Goal: Task Accomplishment & Management: Use online tool/utility

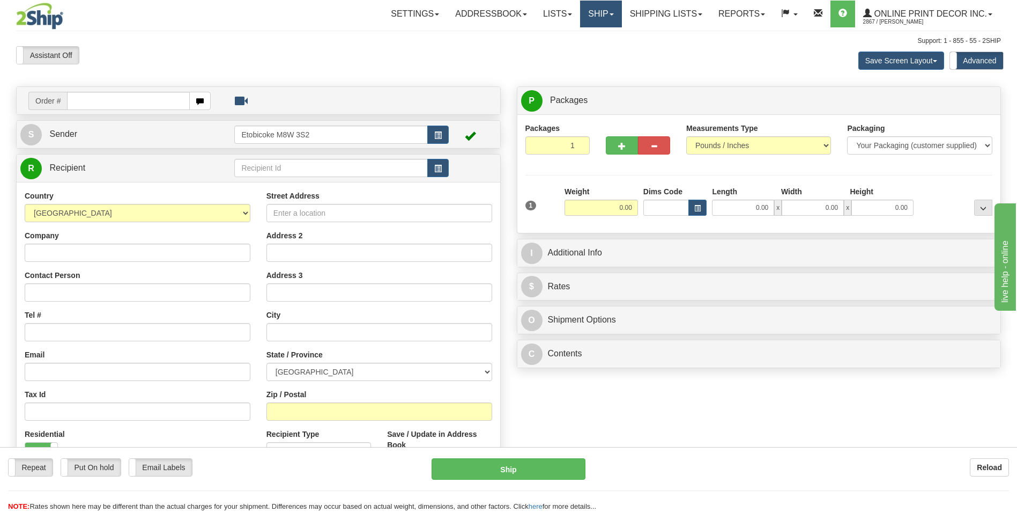
click at [599, 15] on link "Ship" at bounding box center [600, 14] width 41 height 27
click at [589, 50] on span "OnHold / Order Queue" at bounding box center [573, 51] width 76 height 9
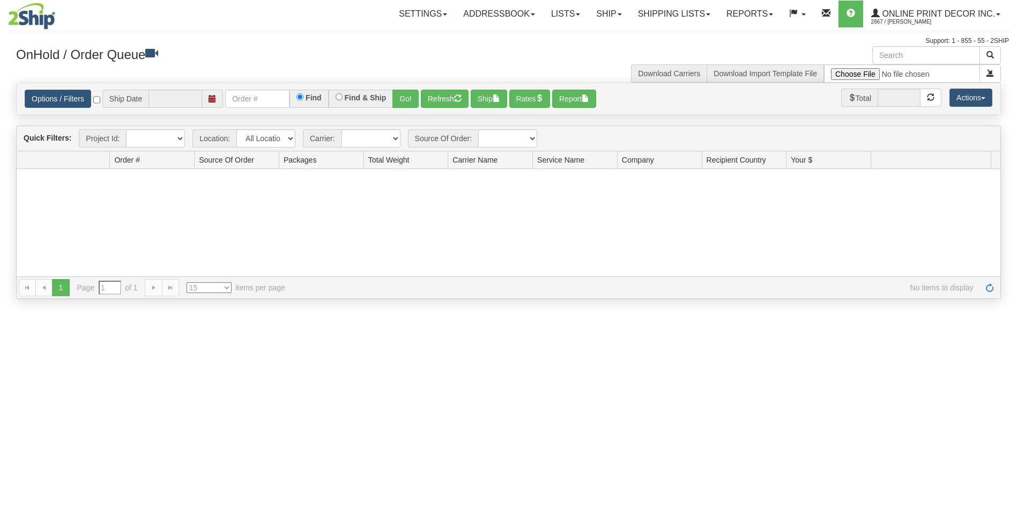
type input "[DATE]"
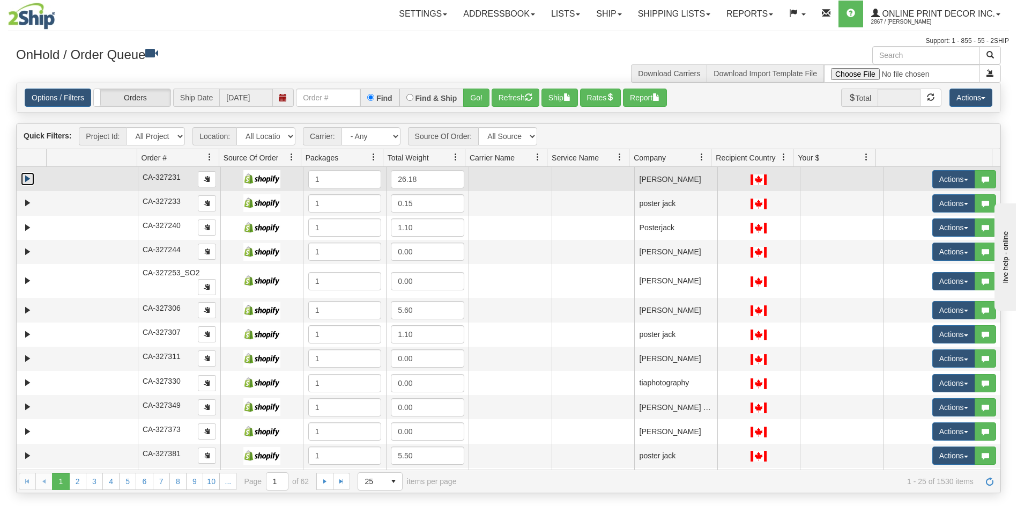
click at [31, 180] on link "Expand" at bounding box center [27, 178] width 13 height 13
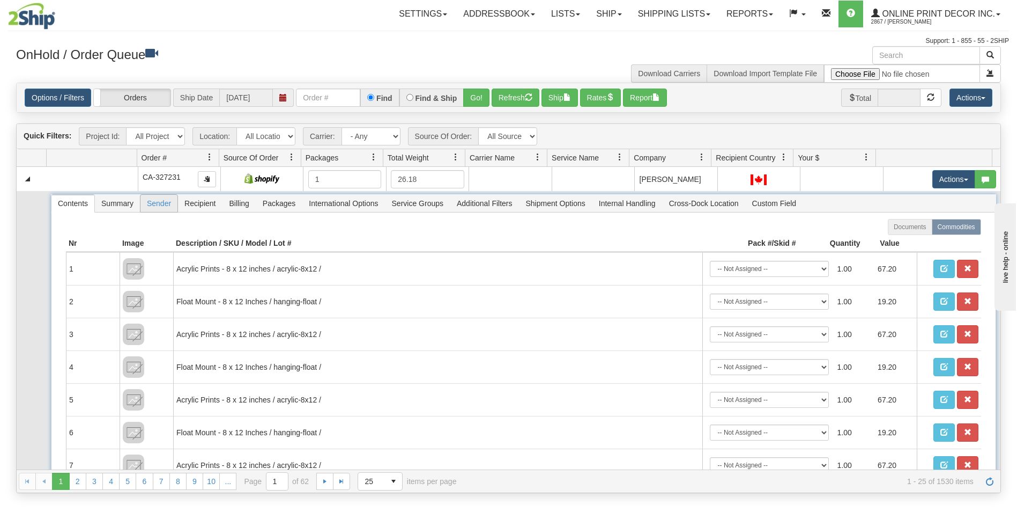
click at [161, 208] on span "Sender" at bounding box center [159, 203] width 37 height 17
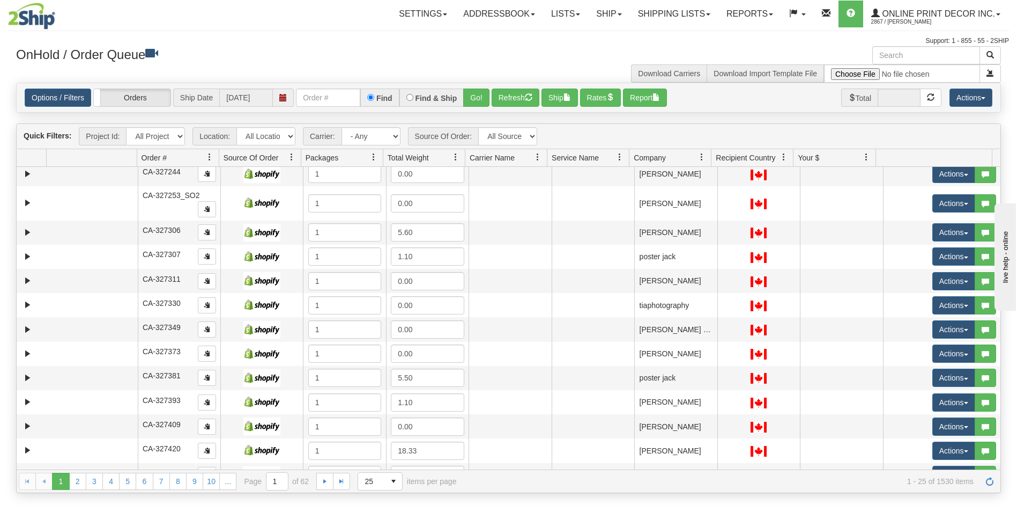
scroll to position [504, 0]
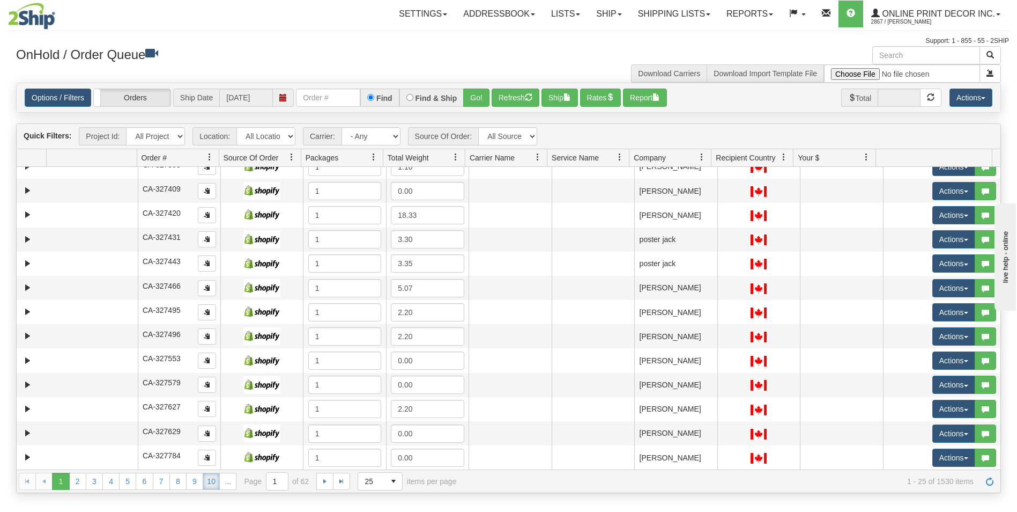
click at [212, 486] on link "10" at bounding box center [211, 481] width 17 height 17
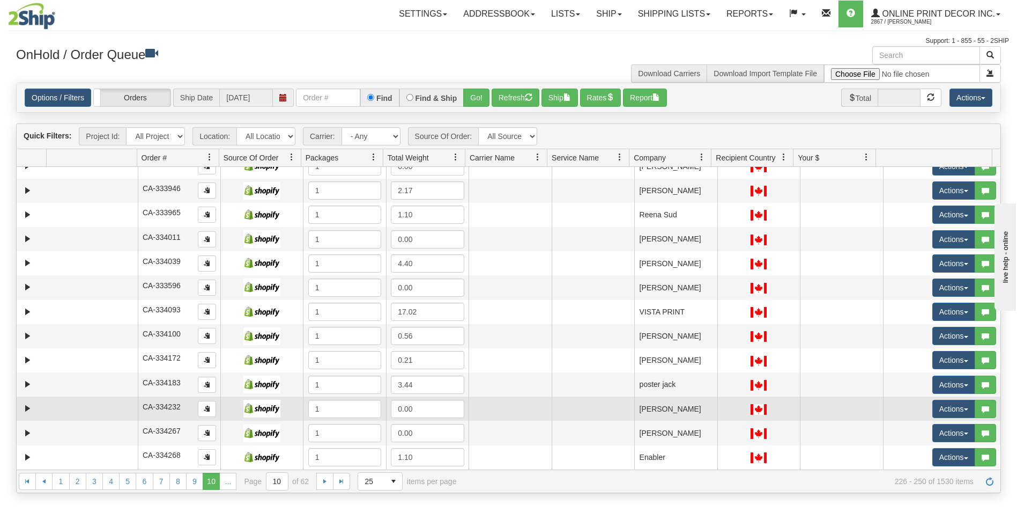
scroll to position [304, 0]
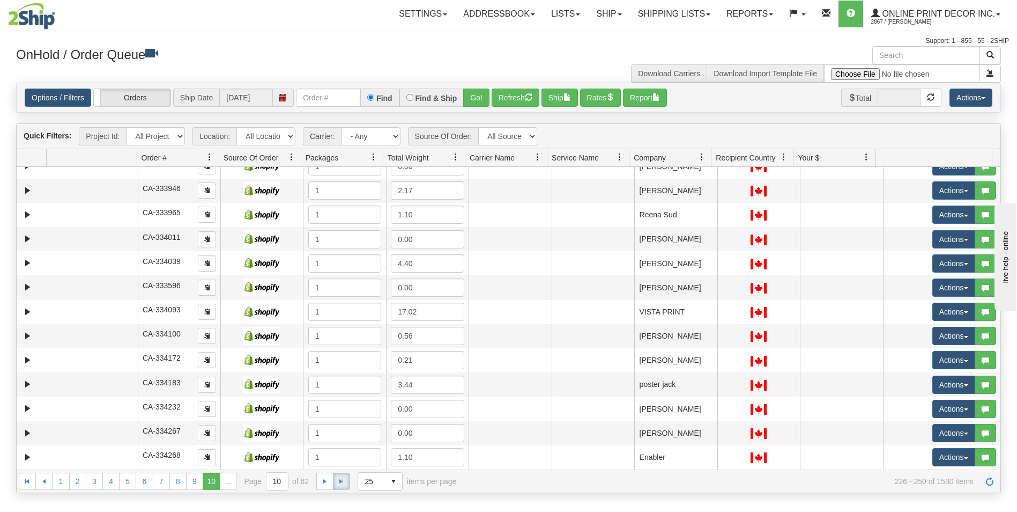
click at [341, 479] on span "Go to the last page" at bounding box center [341, 481] width 9 height 9
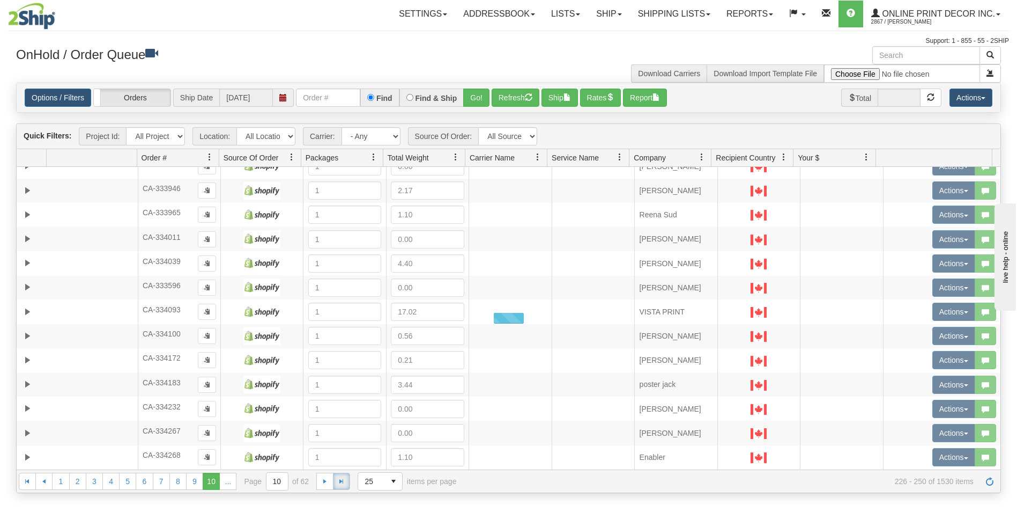
scroll to position [0, 0]
